Goal: Transaction & Acquisition: Obtain resource

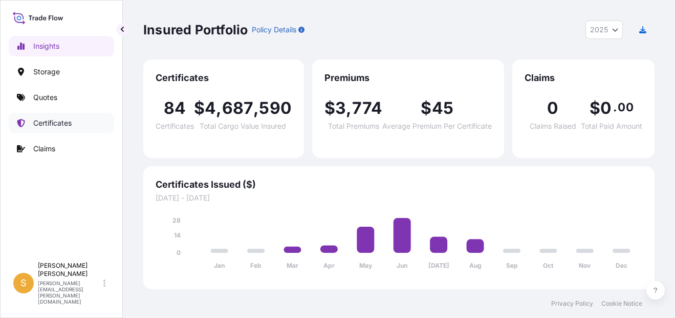
select select "2025"
click at [54, 121] on p "Certificates" at bounding box center [52, 123] width 38 height 10
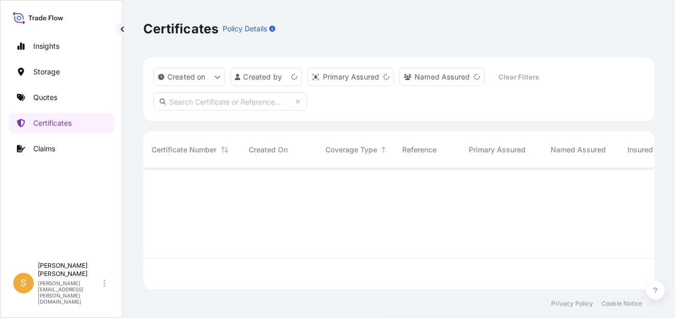
scroll to position [119, 503]
click at [198, 96] on input "text" at bounding box center [231, 101] width 154 height 18
paste input "[PHONE_NUMBER]"
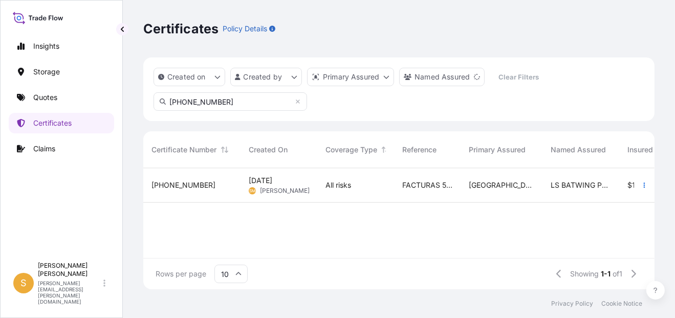
type input "[PHONE_NUMBER]"
click at [172, 186] on span "[PHONE_NUMBER]" at bounding box center [184, 185] width 64 height 10
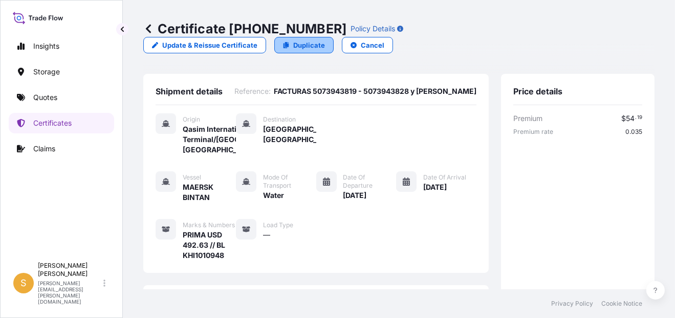
click at [325, 40] on p "Duplicate" at bounding box center [309, 45] width 32 height 10
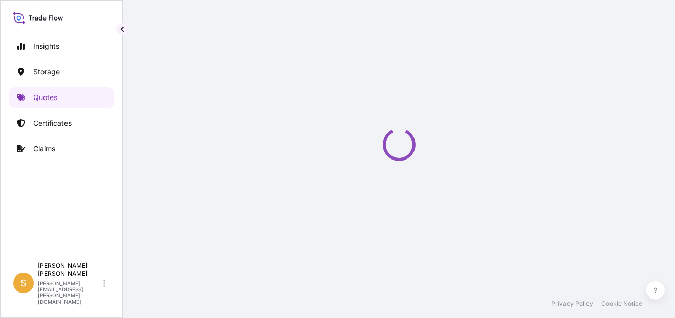
select select "Water"
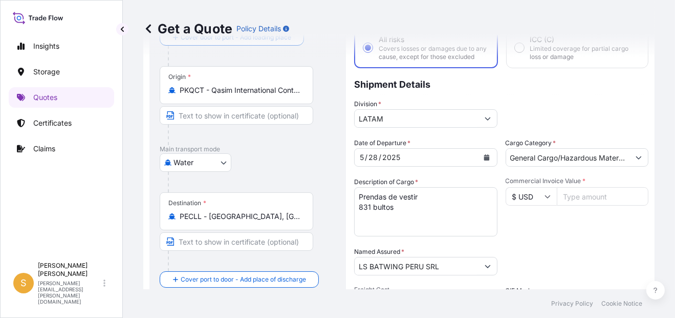
scroll to position [119, 0]
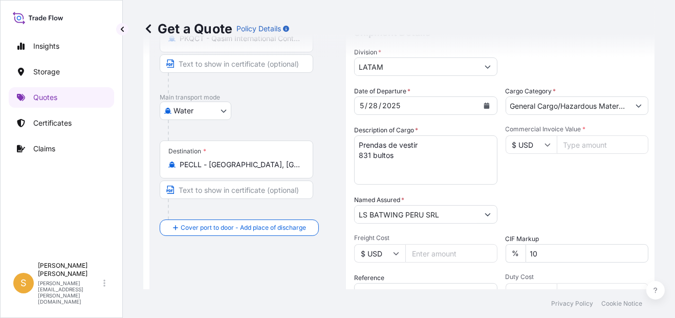
click at [404, 162] on textarea "Prendas de vestir 831 bultos" at bounding box center [425, 159] width 143 height 49
drag, startPoint x: 370, startPoint y: 162, endPoint x: 324, endPoint y: 162, distance: 46.1
click at [324, 162] on form "Route Details Cover door to port - Add loading place Place of loading Road / [G…" at bounding box center [399, 181] width 512 height 484
click at [389, 164] on textarea "Prendas de vestir 831 bultos" at bounding box center [425, 159] width 143 height 49
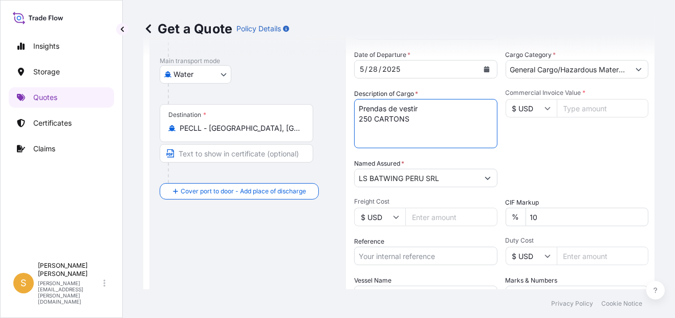
scroll to position [170, 0]
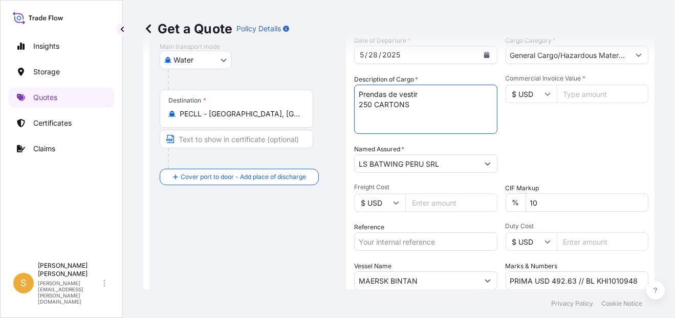
type textarea "Prendas de vestir 250 CARTONS"
drag, startPoint x: 552, startPoint y: 210, endPoint x: 505, endPoint y: 209, distance: 47.1
click at [506, 209] on div "% 10" at bounding box center [577, 202] width 143 height 18
type input "0"
click at [535, 145] on div "Date of Departure * [DATE] Cargo Category * General Cargo/Hazardous Material De…" at bounding box center [501, 162] width 294 height 254
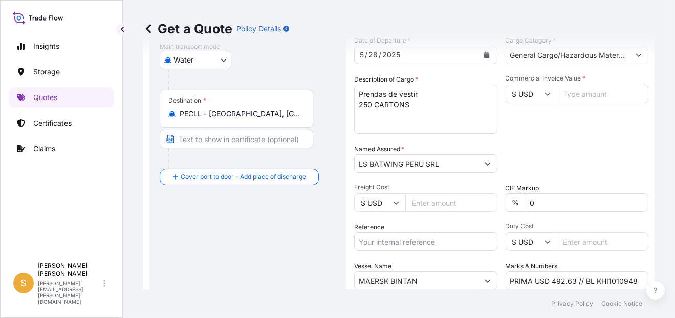
click at [567, 99] on input "Commercial Invoice Value *" at bounding box center [603, 93] width 92 height 18
click at [562, 98] on input "Commercial Invoice Value *" at bounding box center [603, 93] width 92 height 18
paste input "36874.77"
type input "36874.77"
click at [585, 134] on div "Commercial Invoice Value * $ USD 36874.77" at bounding box center [577, 103] width 143 height 59
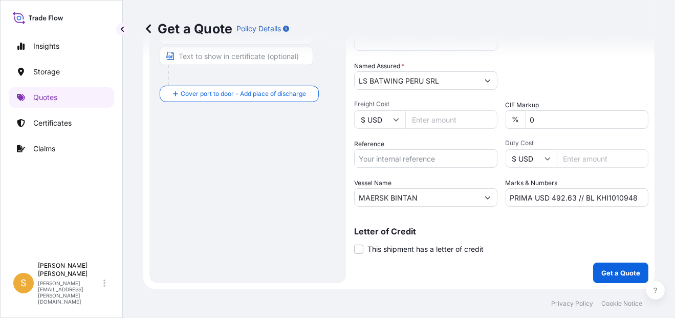
scroll to position [259, 0]
click at [397, 162] on input "Reference" at bounding box center [425, 158] width 143 height 18
click at [407, 159] on input "Reference" at bounding box center [425, 158] width 143 height 18
paste input "Facturas 5076182573, 5075021745, 5075021760 y [PERSON_NAME]"
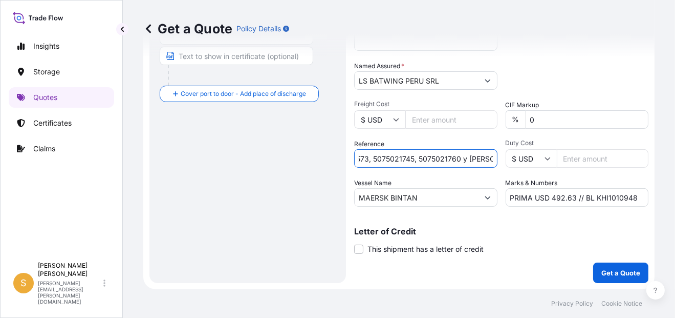
type input "Facturas 5076182573, 5075021745, 5075021760 y [PERSON_NAME]"
click at [452, 142] on div "Reference Facturas 5076182573, 5075021745, 5075021760 y [PERSON_NAME]" at bounding box center [425, 153] width 143 height 29
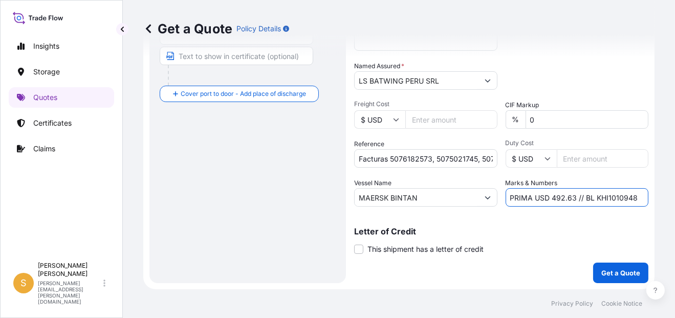
click at [571, 192] on input "PRIMA USD 492.63 // BL KHI1010948" at bounding box center [577, 197] width 143 height 18
click at [570, 192] on input "PRIMA USD 492.63 // BL KHI1010948" at bounding box center [577, 197] width 143 height 18
click at [562, 199] on input "PRIMA USD 492.63 // BL KHI1010948" at bounding box center [577, 197] width 143 height 18
drag, startPoint x: 573, startPoint y: 196, endPoint x: 548, endPoint y: 194, distance: 24.7
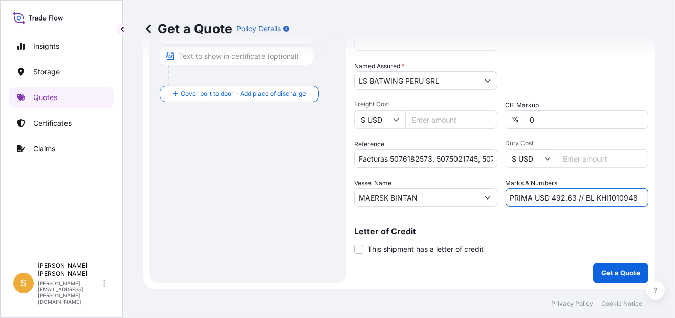
click at [548, 194] on input "PRIMA USD 492.63 // BL KHI1010948" at bounding box center [577, 197] width 143 height 18
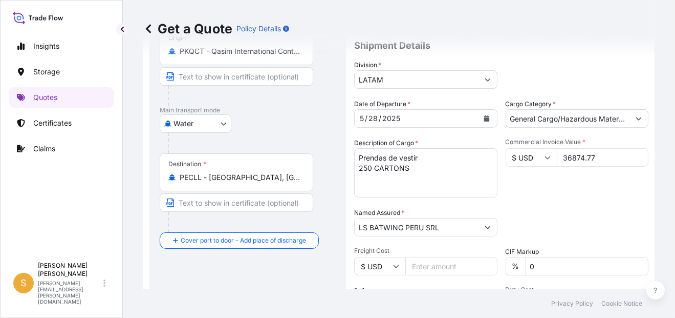
scroll to position [259, 0]
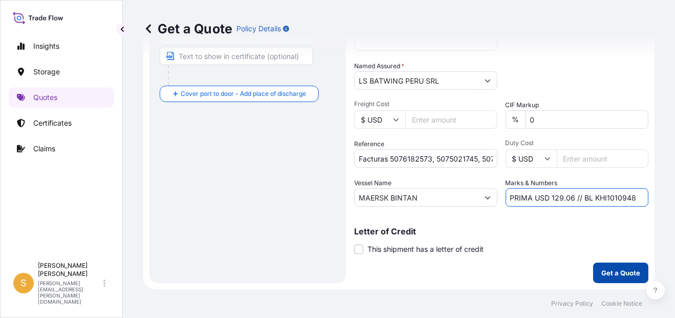
type input "PRIMA USD 129.06 // BL KHI1010948"
click at [608, 269] on p "Get a Quote" at bounding box center [621, 272] width 39 height 10
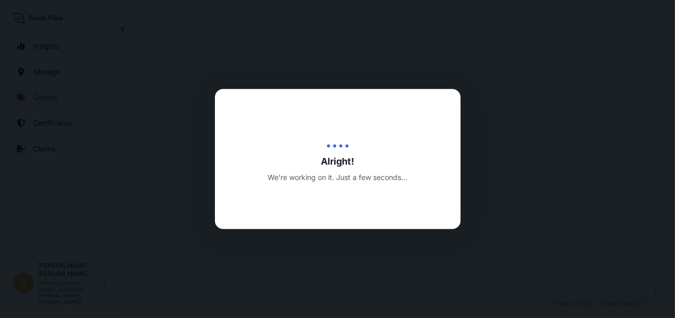
select select "Water"
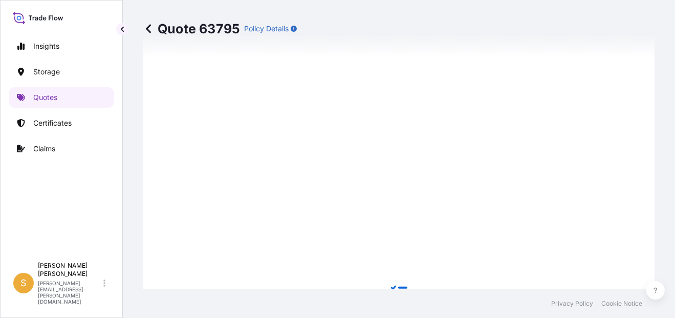
scroll to position [431, 0]
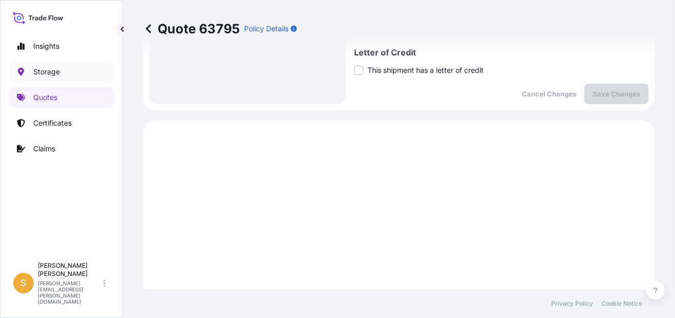
click at [49, 73] on p "Storage" at bounding box center [46, 72] width 27 height 10
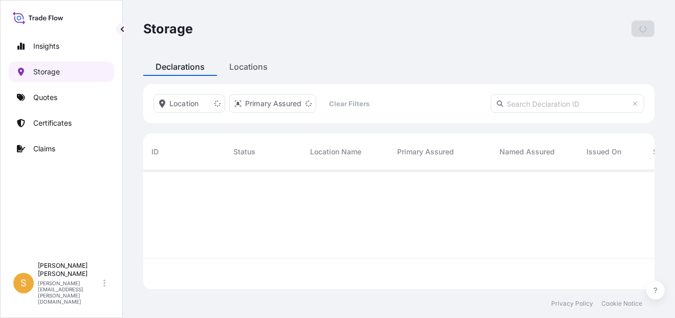
scroll to position [116, 503]
